Goal: Task Accomplishment & Management: Manage account settings

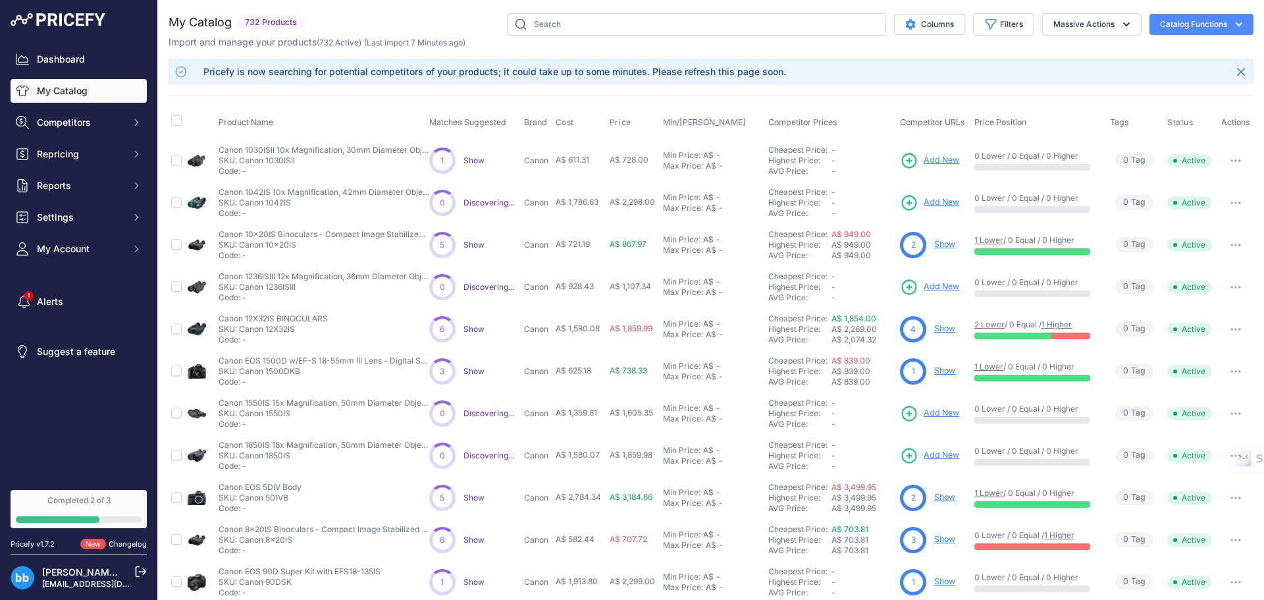
click at [1211, 22] on button "Catalog Functions" at bounding box center [1201, 24] width 104 height 21
click at [1166, 97] on link "Batch Upload" at bounding box center [1178, 100] width 147 height 24
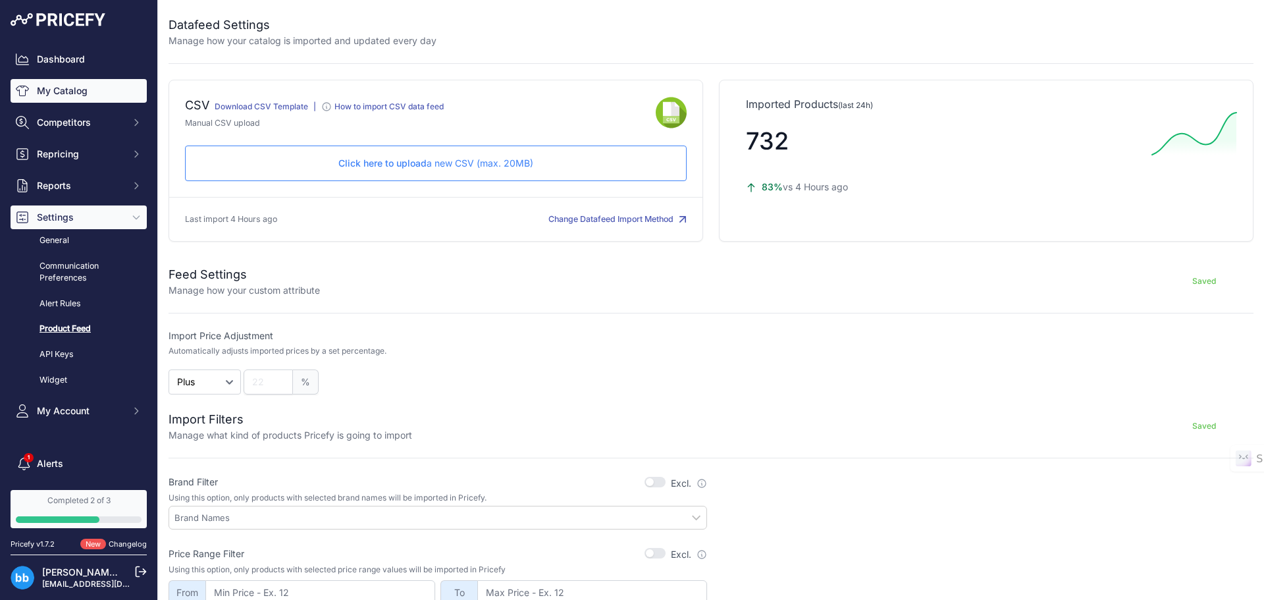
click at [57, 92] on link "My Catalog" at bounding box center [79, 91] width 136 height 24
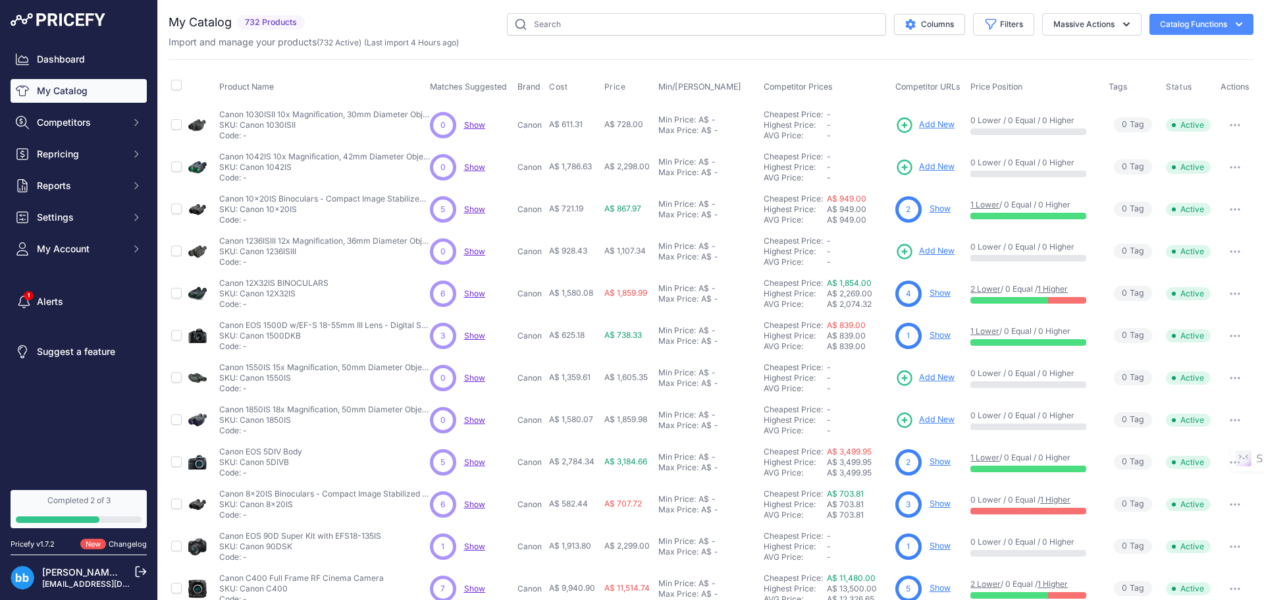
click at [1232, 26] on icon "button" at bounding box center [1238, 24] width 13 height 13
click at [1161, 103] on link "Batch Upload" at bounding box center [1178, 100] width 147 height 24
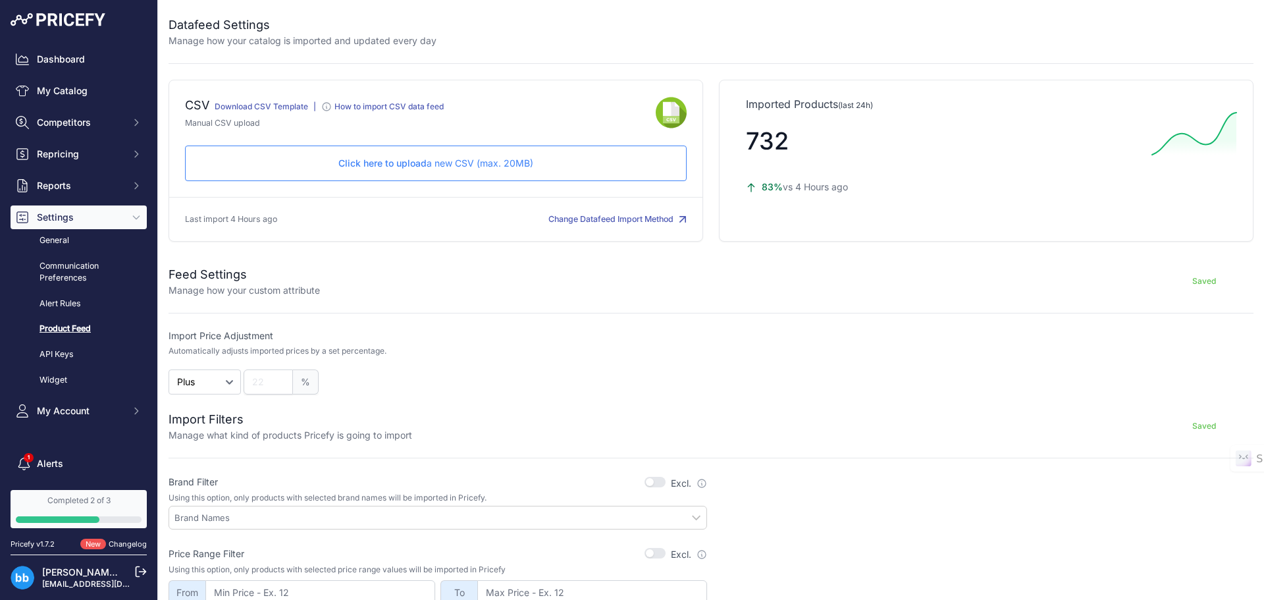
click at [400, 163] on span "Click here to upload" at bounding box center [382, 162] width 88 height 11
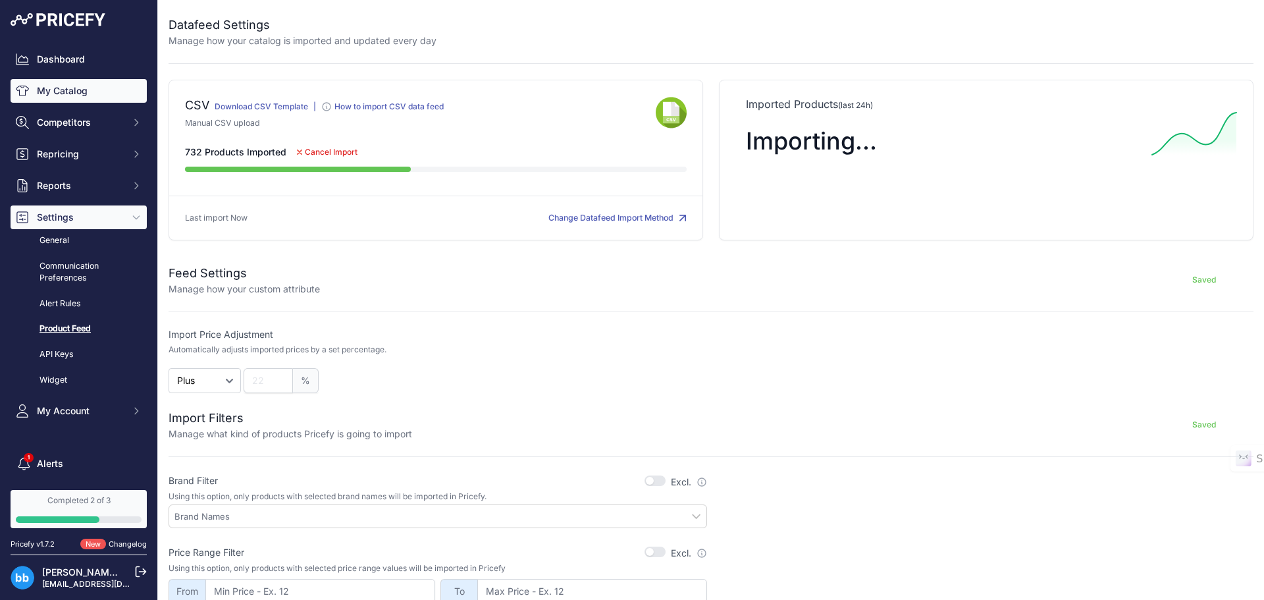
click at [80, 94] on link "My Catalog" at bounding box center [79, 91] width 136 height 24
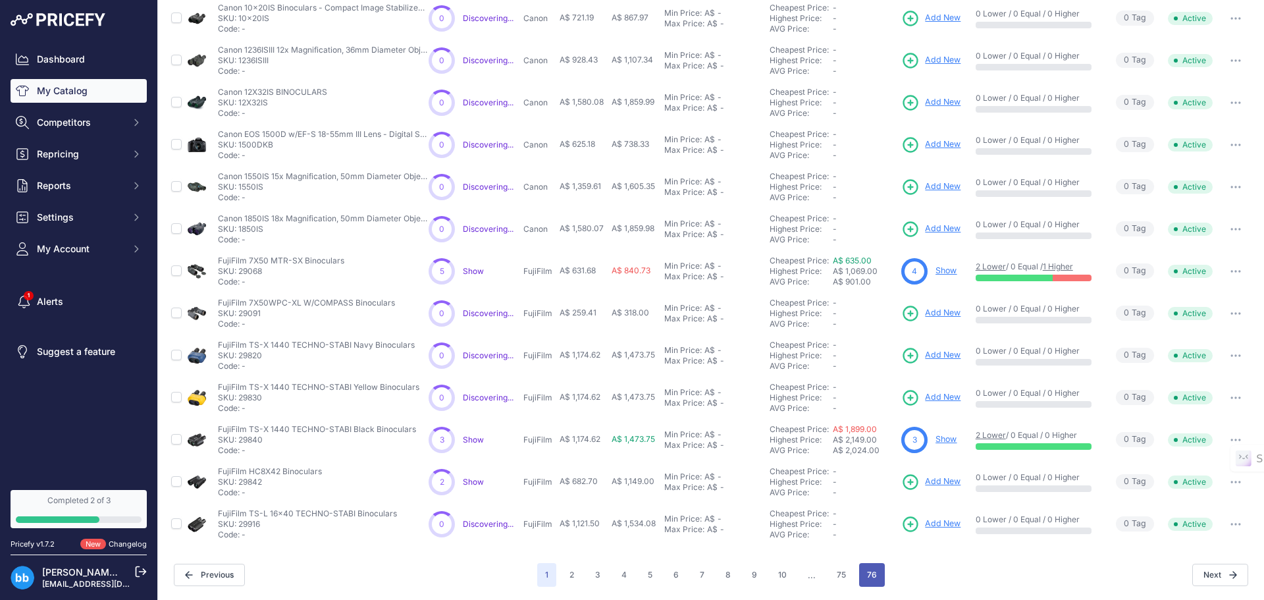
click at [864, 568] on button "76" at bounding box center [872, 575] width 26 height 24
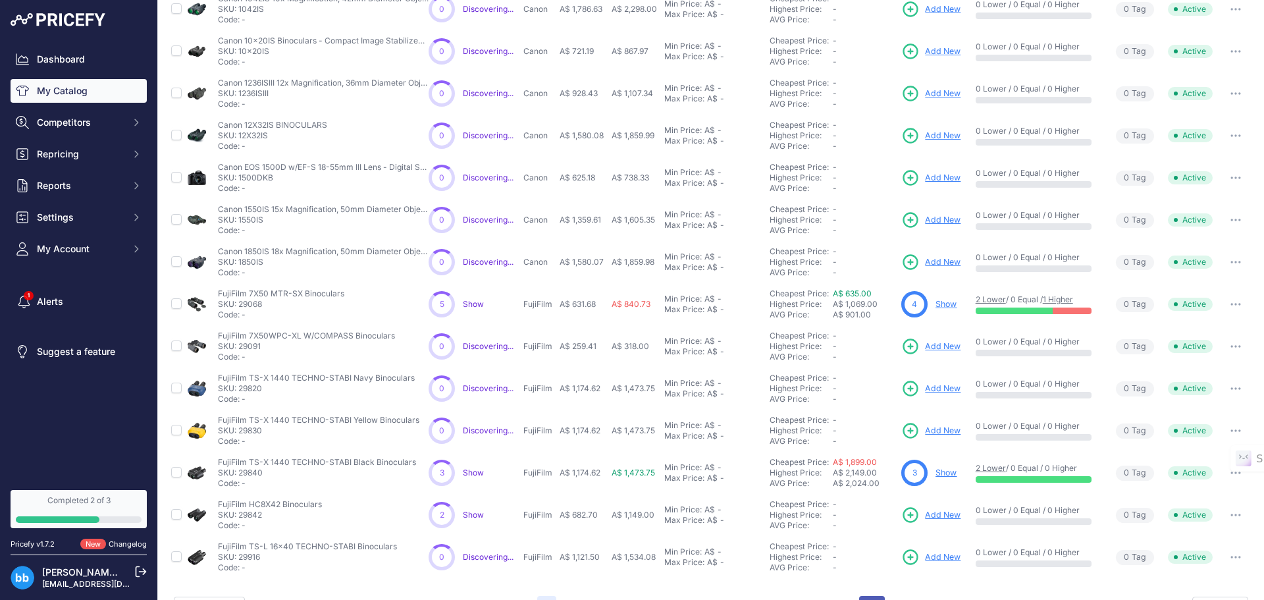
scroll to position [224, 0]
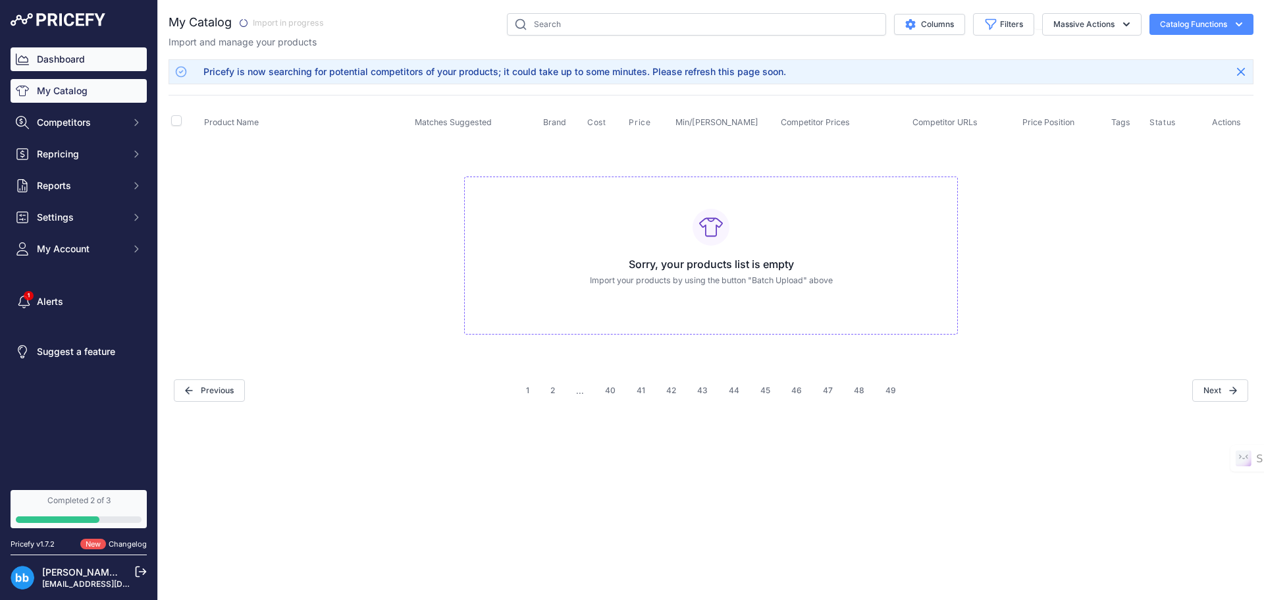
click at [73, 61] on link "Dashboard" at bounding box center [79, 59] width 136 height 24
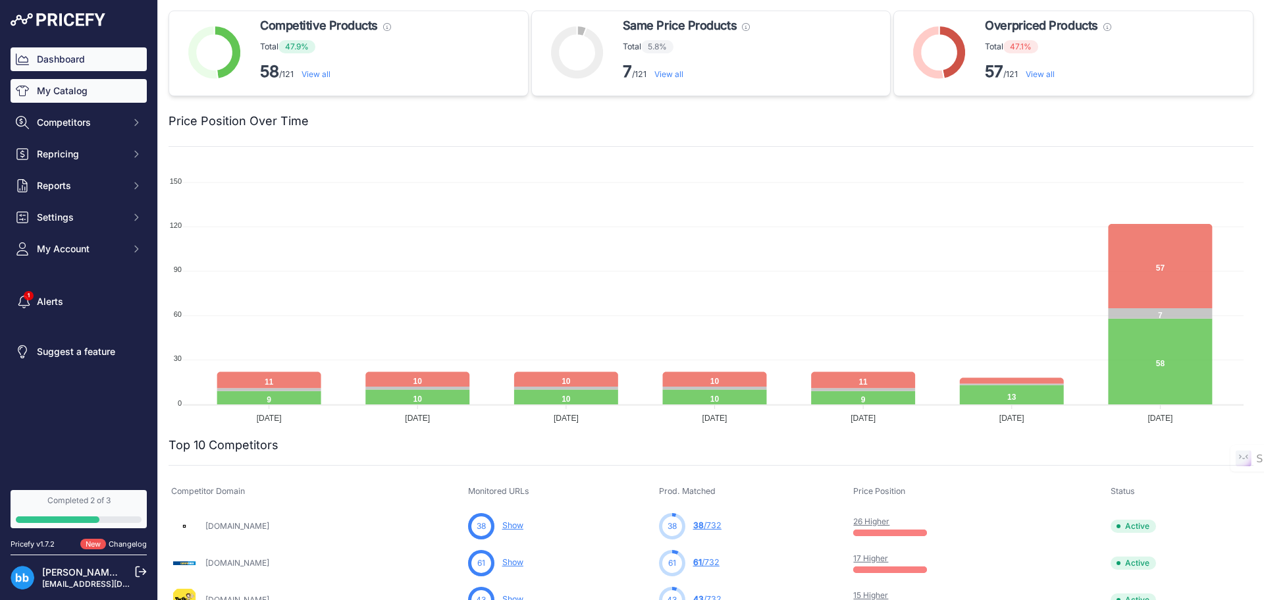
click at [64, 90] on link "My Catalog" at bounding box center [79, 91] width 136 height 24
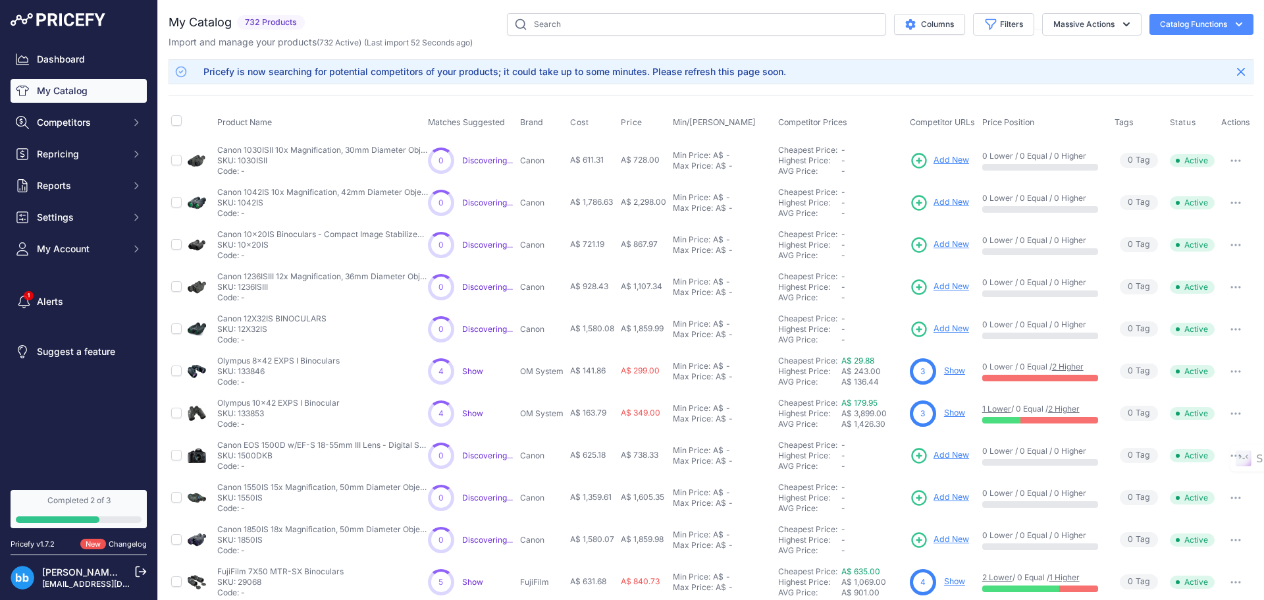
scroll to position [226, 0]
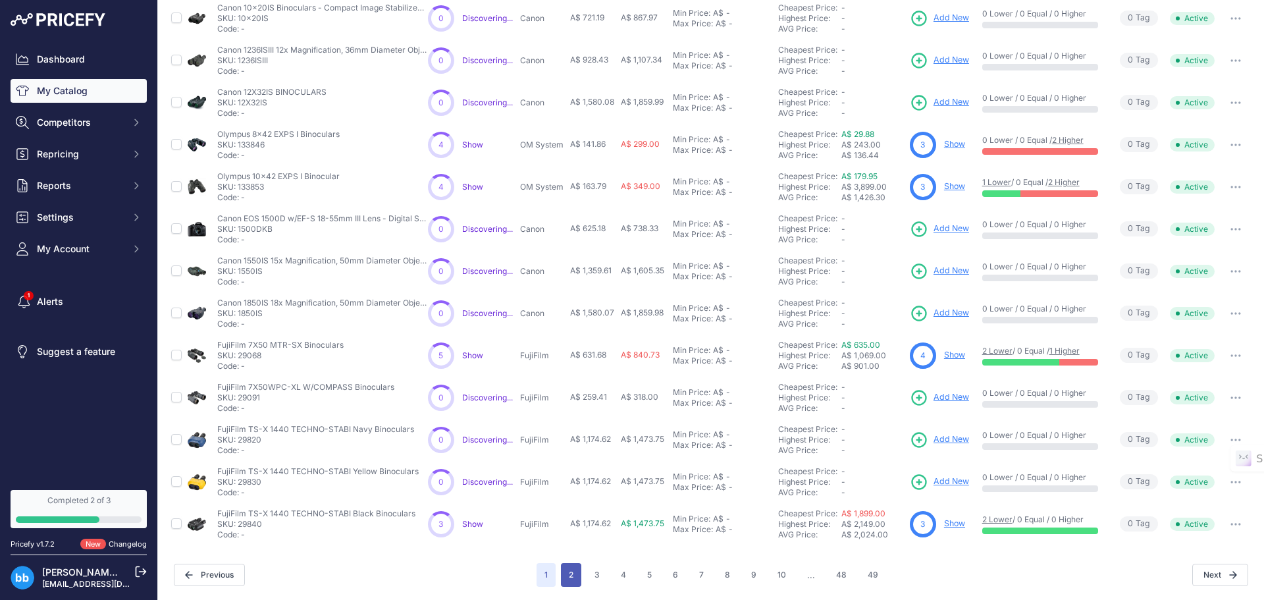
click at [571, 576] on button "2" at bounding box center [571, 575] width 20 height 24
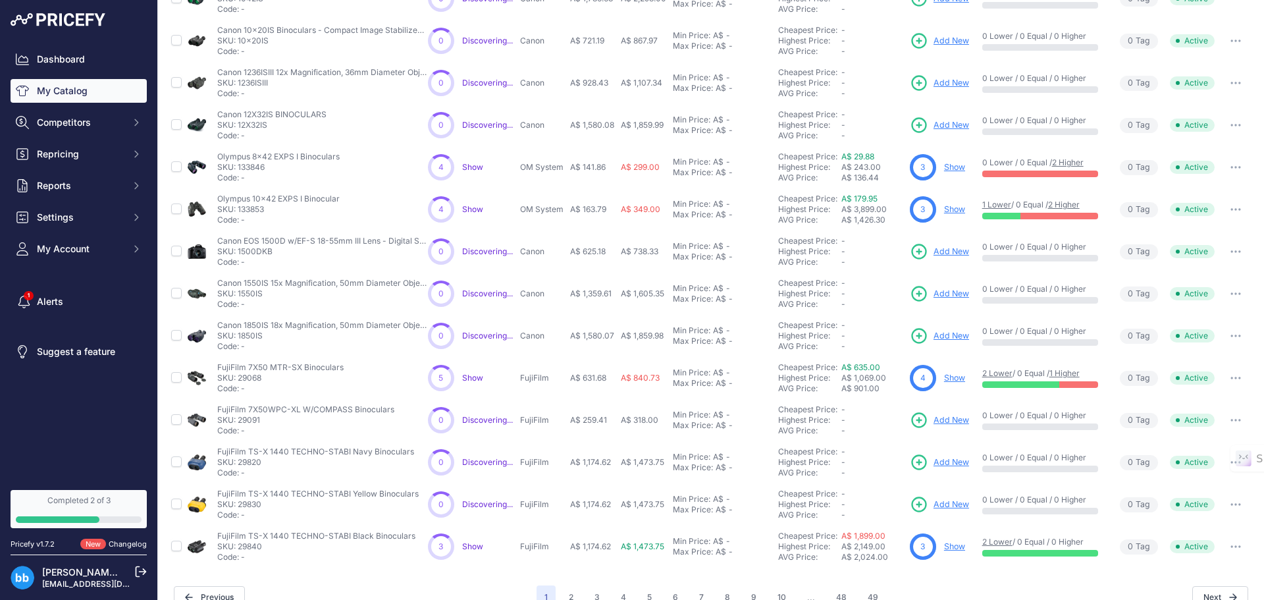
scroll to position [249, 0]
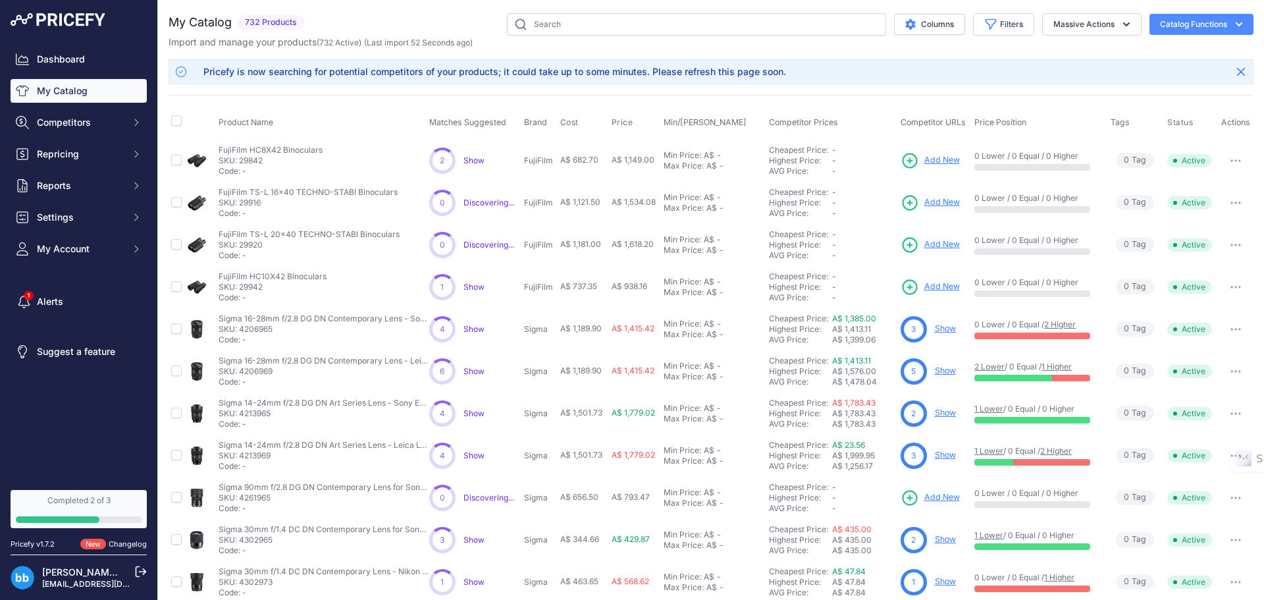
scroll to position [226, 0]
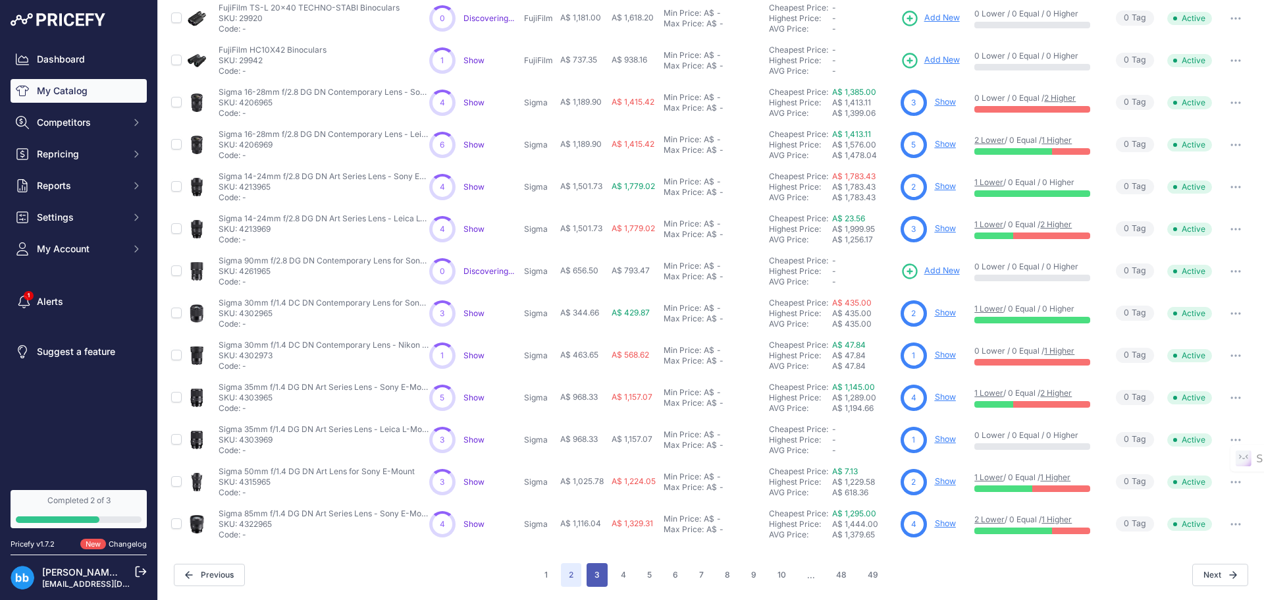
click at [587, 576] on button "3" at bounding box center [597, 575] width 21 height 24
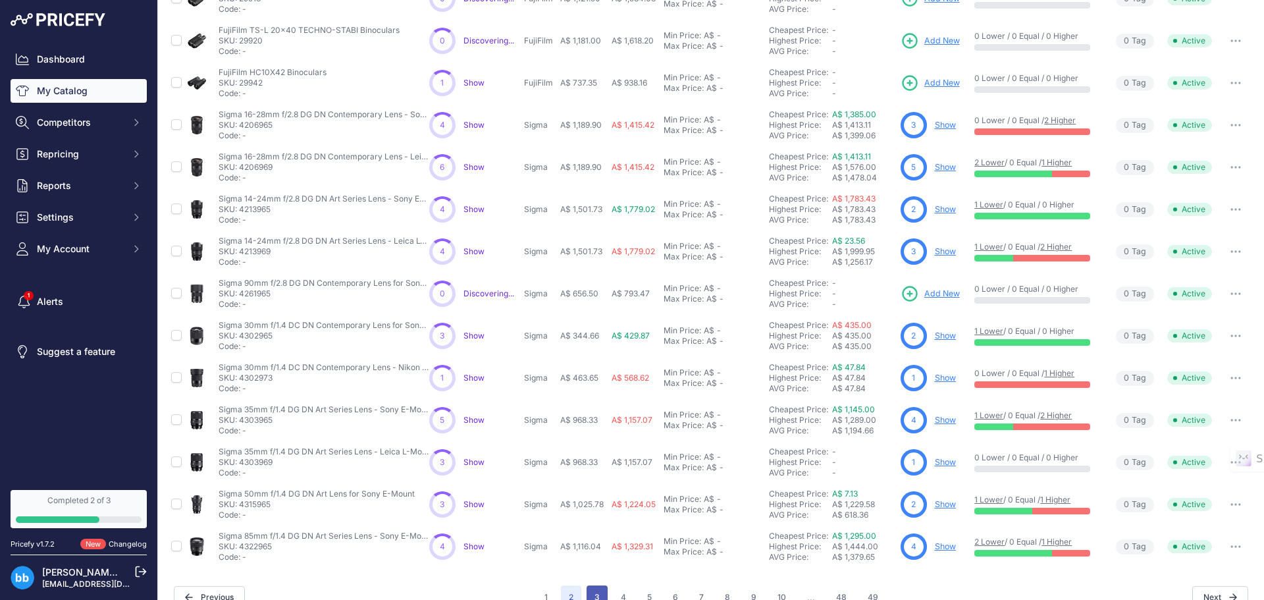
scroll to position [249, 0]
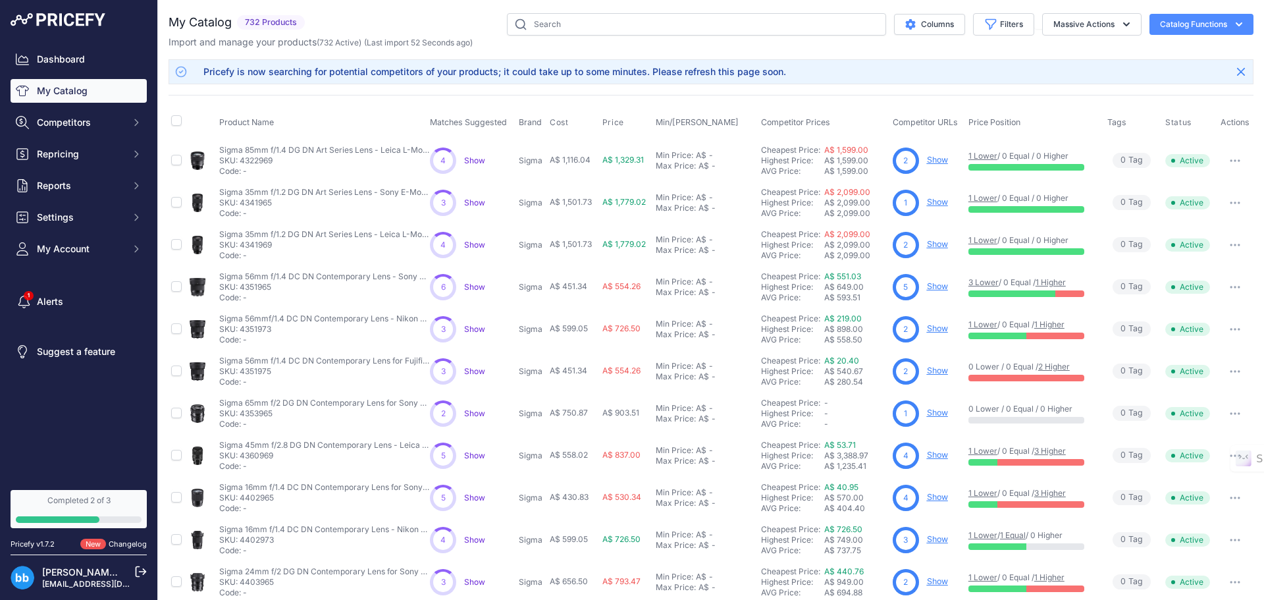
scroll to position [226, 0]
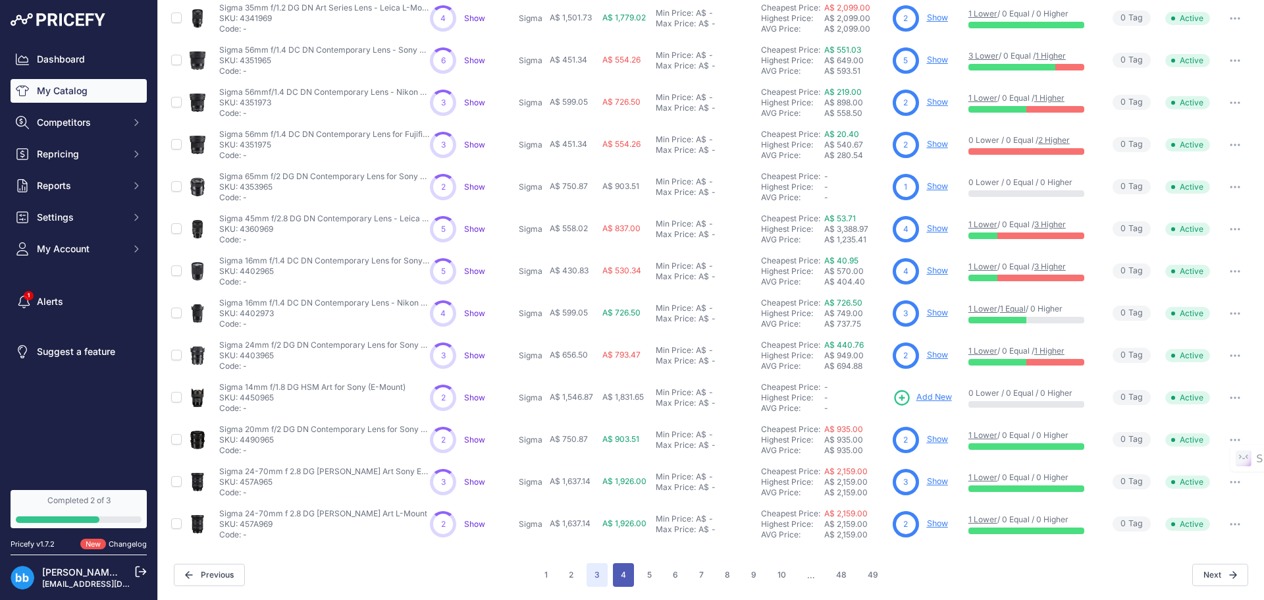
click at [624, 571] on button "4" at bounding box center [623, 575] width 21 height 24
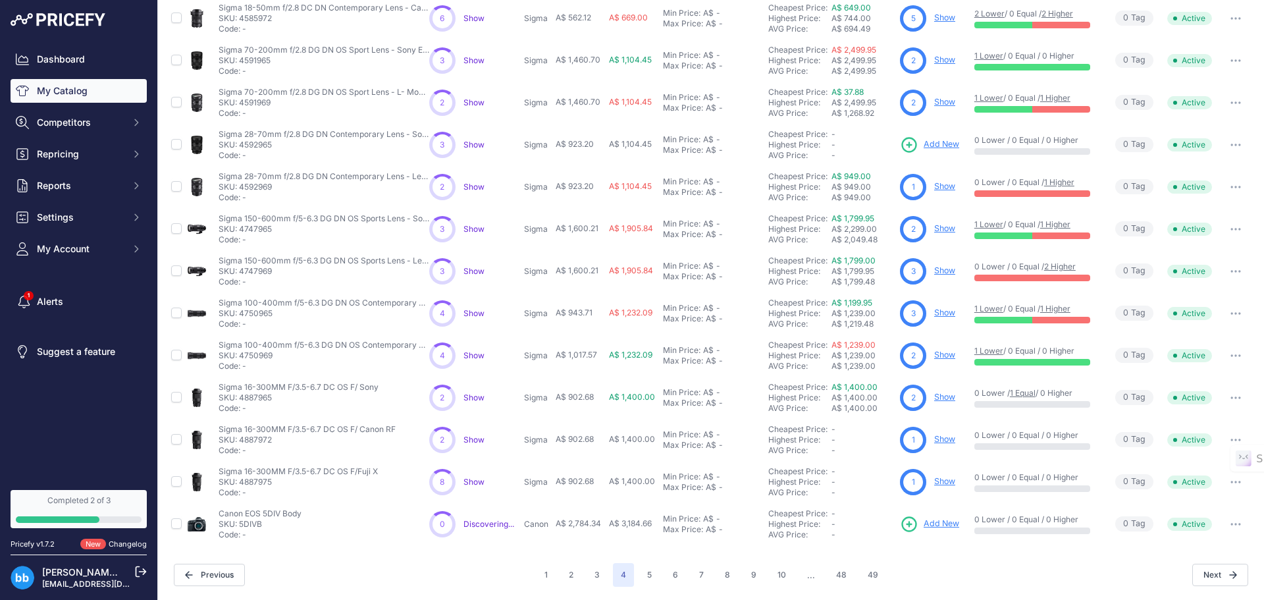
scroll to position [226, 0]
click at [465, 187] on span "Show" at bounding box center [473, 187] width 21 height 10
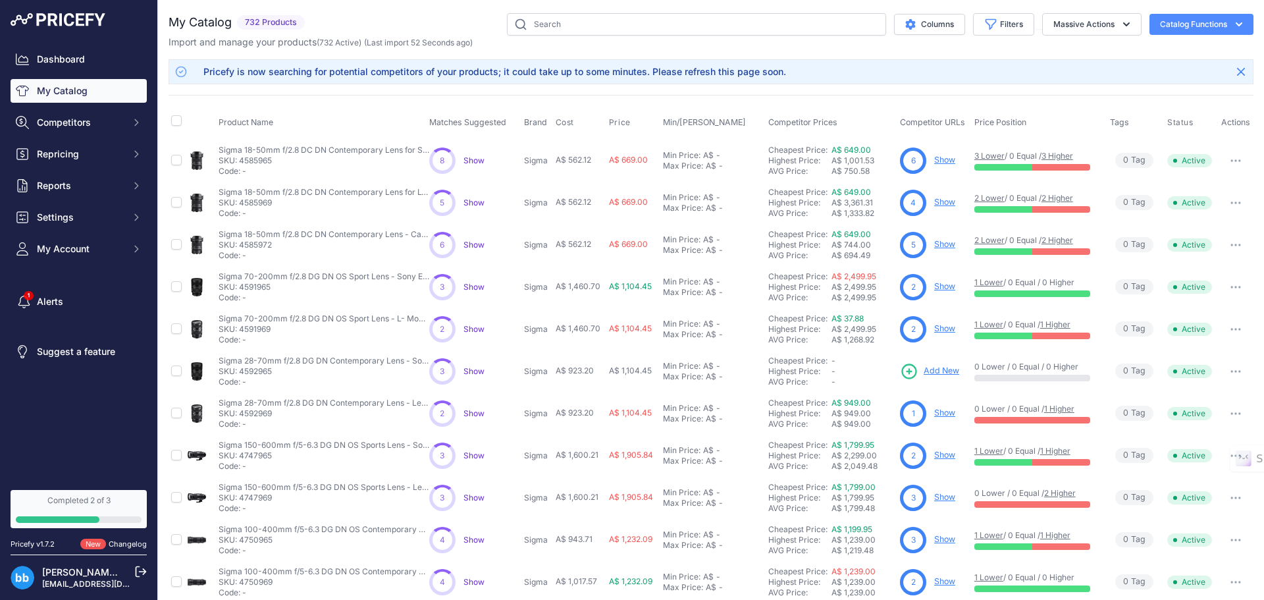
scroll to position [226, 0]
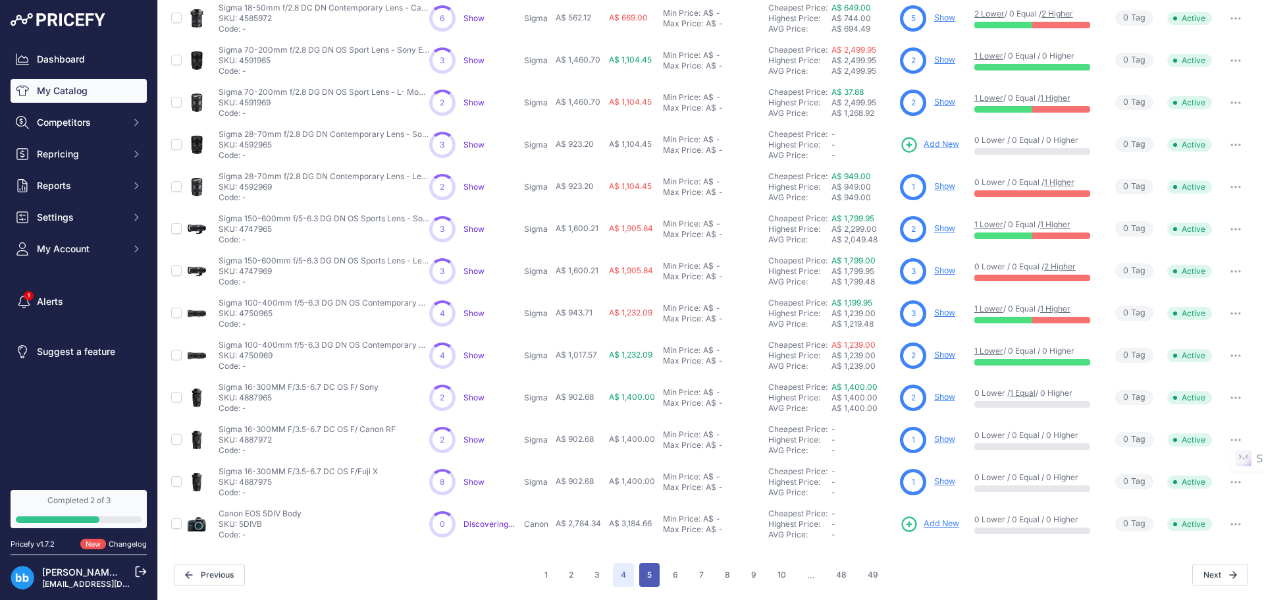
click at [639, 571] on button "5" at bounding box center [649, 575] width 20 height 24
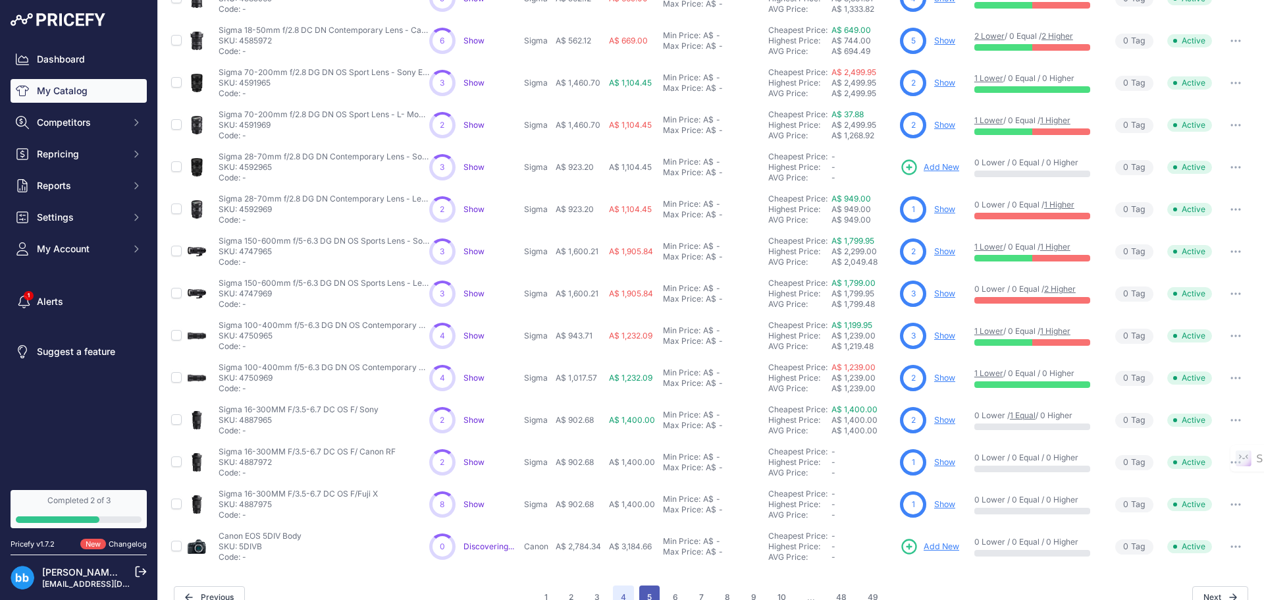
scroll to position [249, 0]
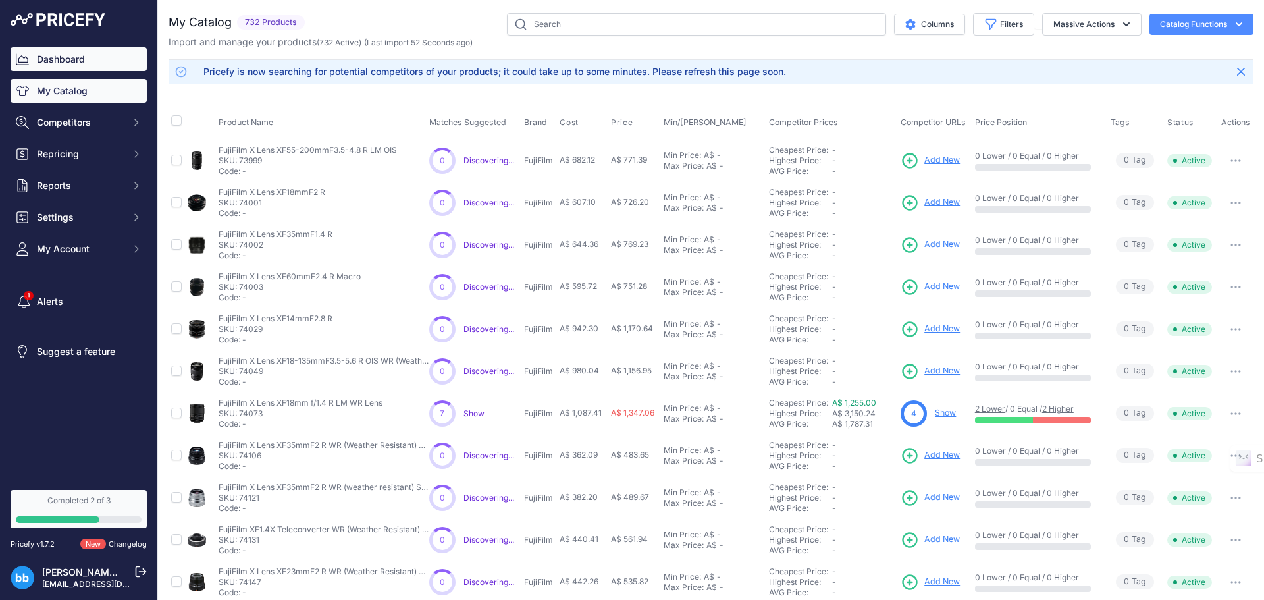
click at [80, 61] on link "Dashboard" at bounding box center [79, 59] width 136 height 24
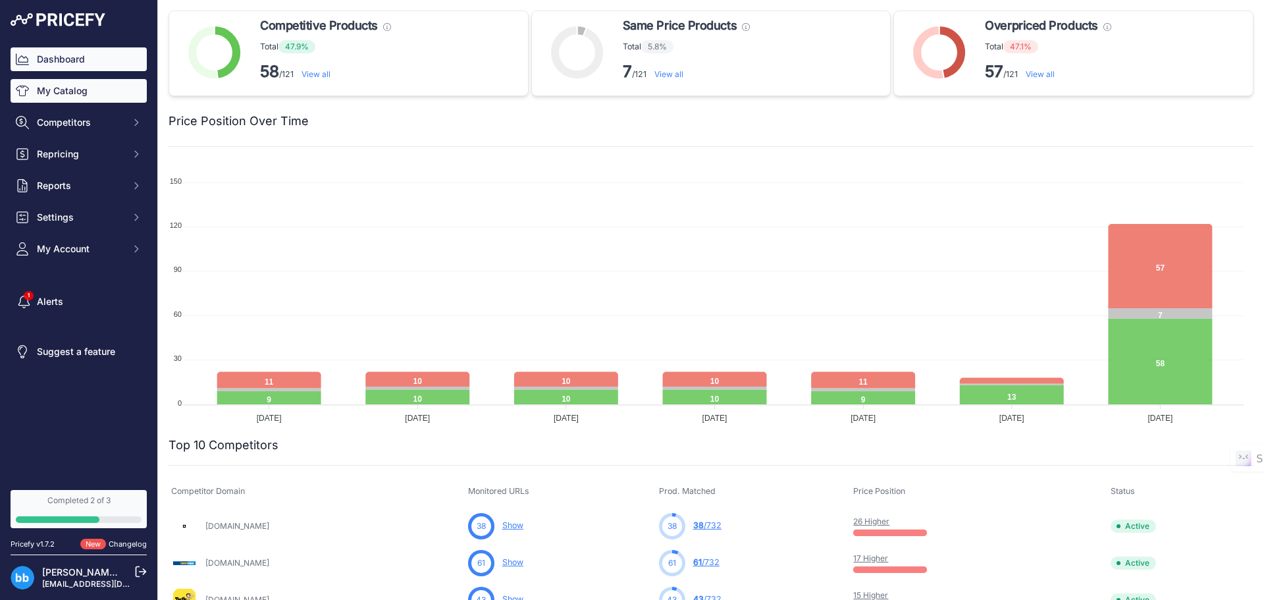
click at [39, 90] on link "My Catalog" at bounding box center [79, 91] width 136 height 24
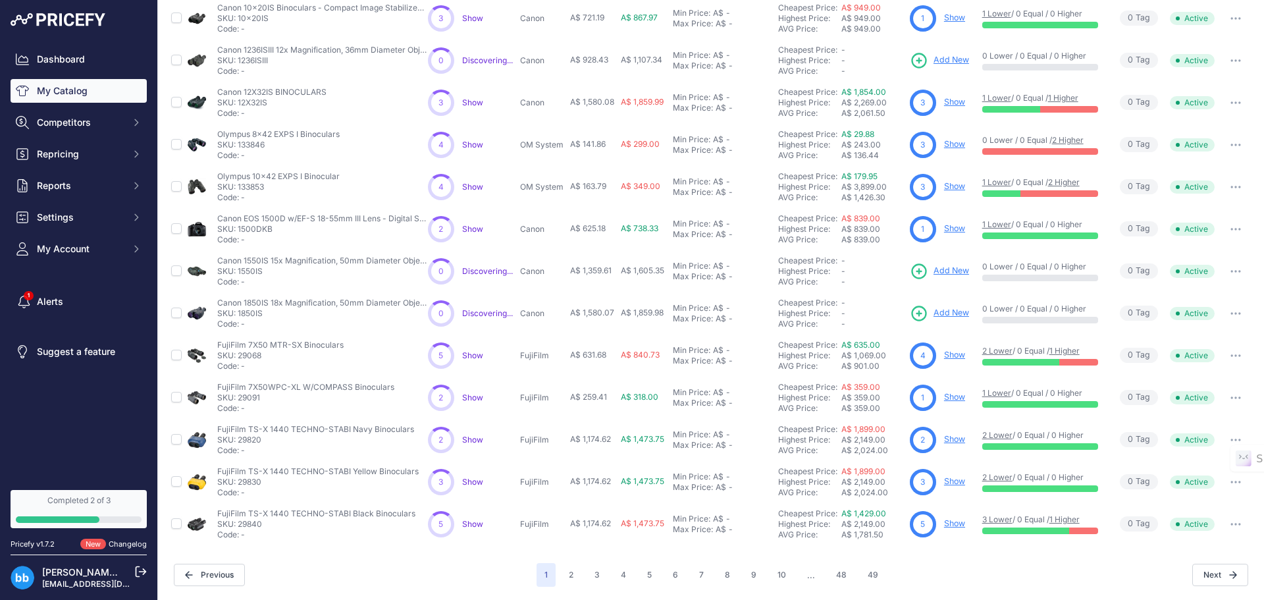
scroll to position [29, 0]
